Goal: Transaction & Acquisition: Purchase product/service

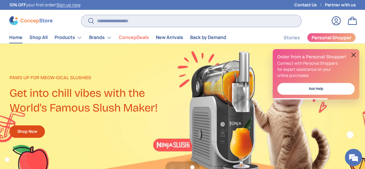
click at [128, 20] on input "Search" at bounding box center [191, 21] width 220 height 12
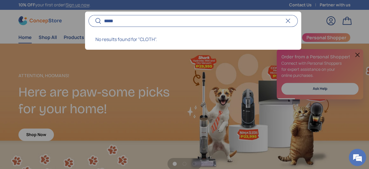
type input "*****"
click at [157, 96] on div at bounding box center [184, 84] width 369 height 169
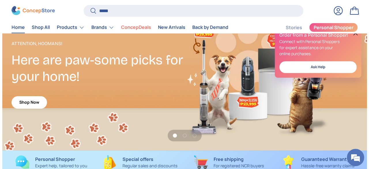
scroll to position [29, 0]
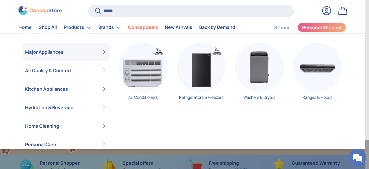
click at [54, 28] on link "Shop All" at bounding box center [48, 27] width 18 height 11
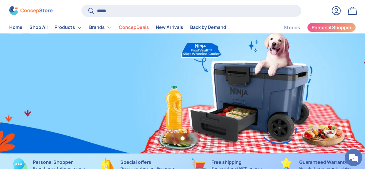
scroll to position [0, 364]
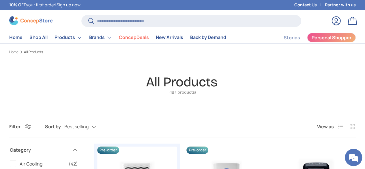
click at [199, 95] on div "All Products (187 products)" at bounding box center [182, 85] width 73 height 23
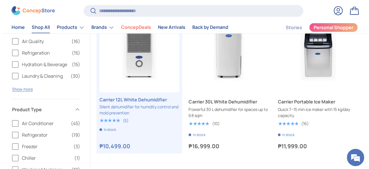
scroll to position [116, 0]
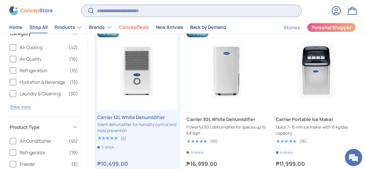
click at [166, 13] on input "Search" at bounding box center [191, 11] width 220 height 12
type input "***"
click at [81, 5] on button "Search" at bounding box center [87, 12] width 13 height 14
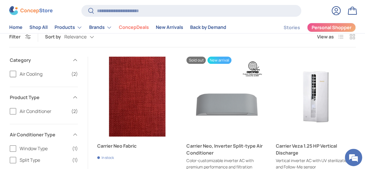
scroll to position [58, 0]
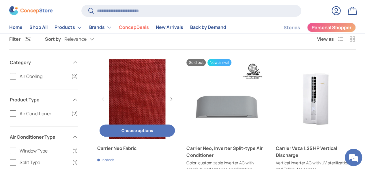
click at [142, 86] on link "Carrier Neo Fabric" at bounding box center [137, 99] width 80 height 80
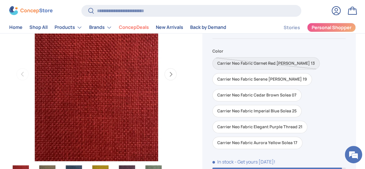
scroll to position [86, 0]
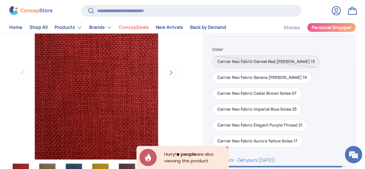
click at [259, 89] on div "Carrier Neo Fabric Garnet Red Rene 13 Carrier Neo Fabric Serene Green Rene 19 C…" at bounding box center [278, 99] width 133 height 95
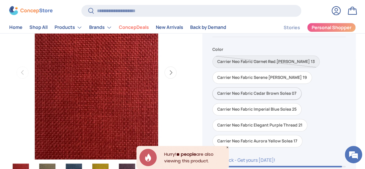
click at [256, 94] on label "Carrier Neo Fabric Cedar Brown Solea 07" at bounding box center [256, 93] width 89 height 12
click at [256, 96] on label "Carrier Neo Fabric Cedar Brown Solea 07" at bounding box center [256, 93] width 89 height 12
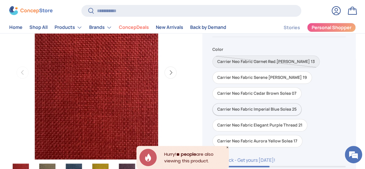
click at [261, 108] on label "Carrier Neo Fabric Imperial Blue Solea 25" at bounding box center [256, 109] width 89 height 12
